Goal: Information Seeking & Learning: Learn about a topic

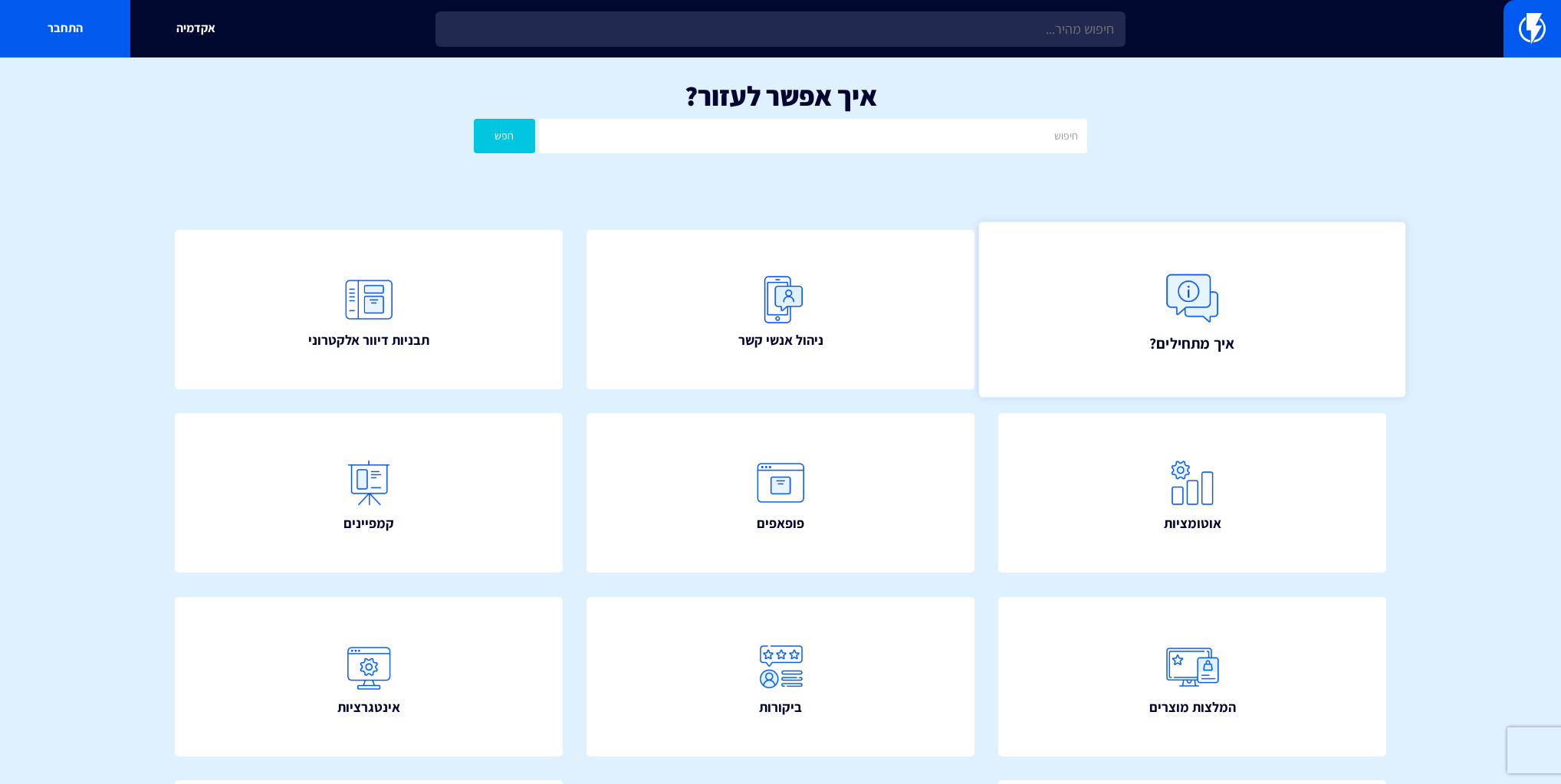
click at [1257, 299] on link "איך מתחילים?" at bounding box center [1192, 309] width 427 height 176
click at [884, 282] on link "ניהול אנשי קשר" at bounding box center [780, 309] width 427 height 176
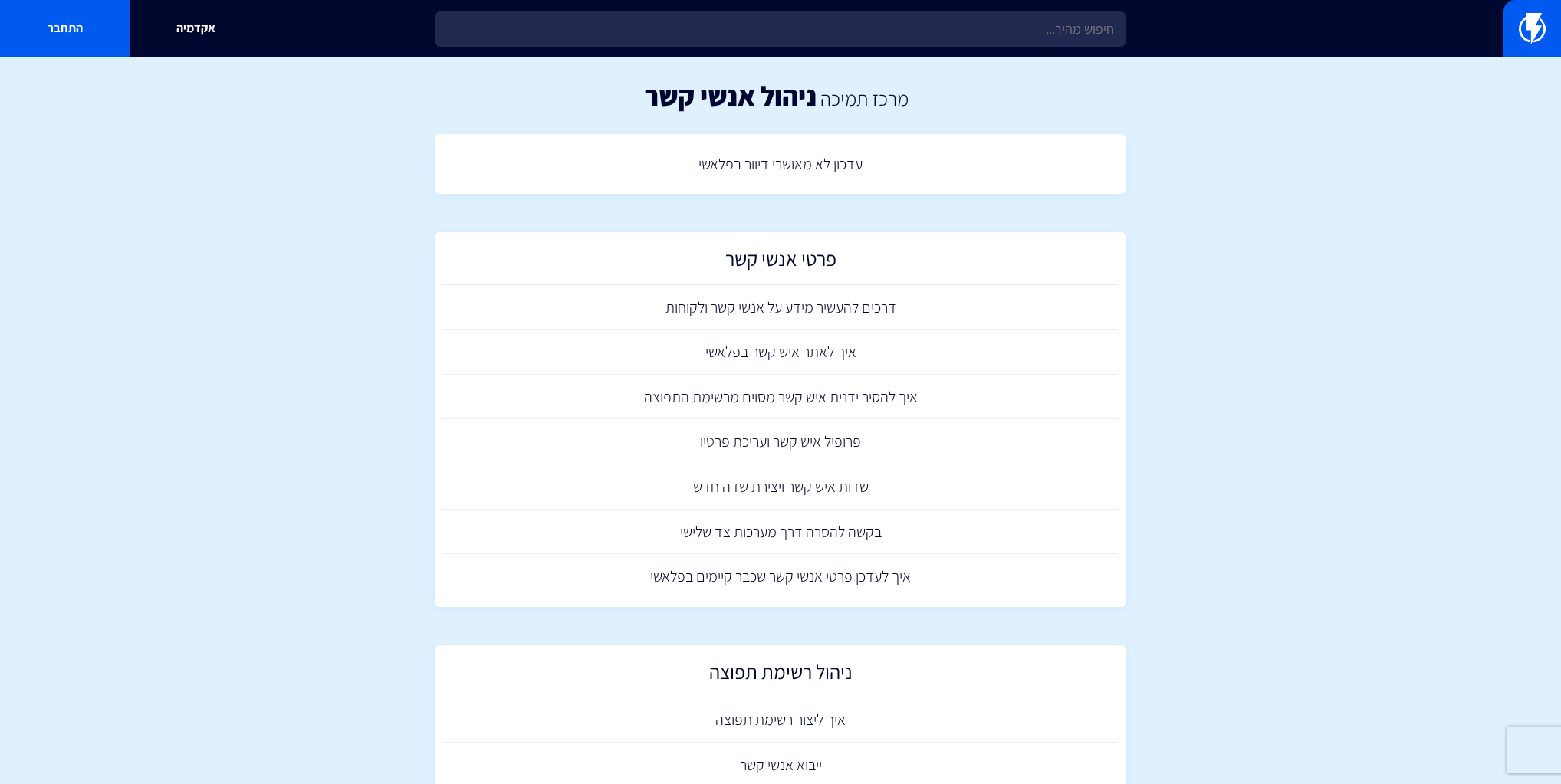
click at [1315, 204] on section "מרכז תמיכה ניהול אנשי קשר עדכון לא מאושרי דיוור בפלאשי פרטי אנשי קשר דרכים להעש…" at bounding box center [780, 674] width 1561 height 1234
